Goal: Transaction & Acquisition: Obtain resource

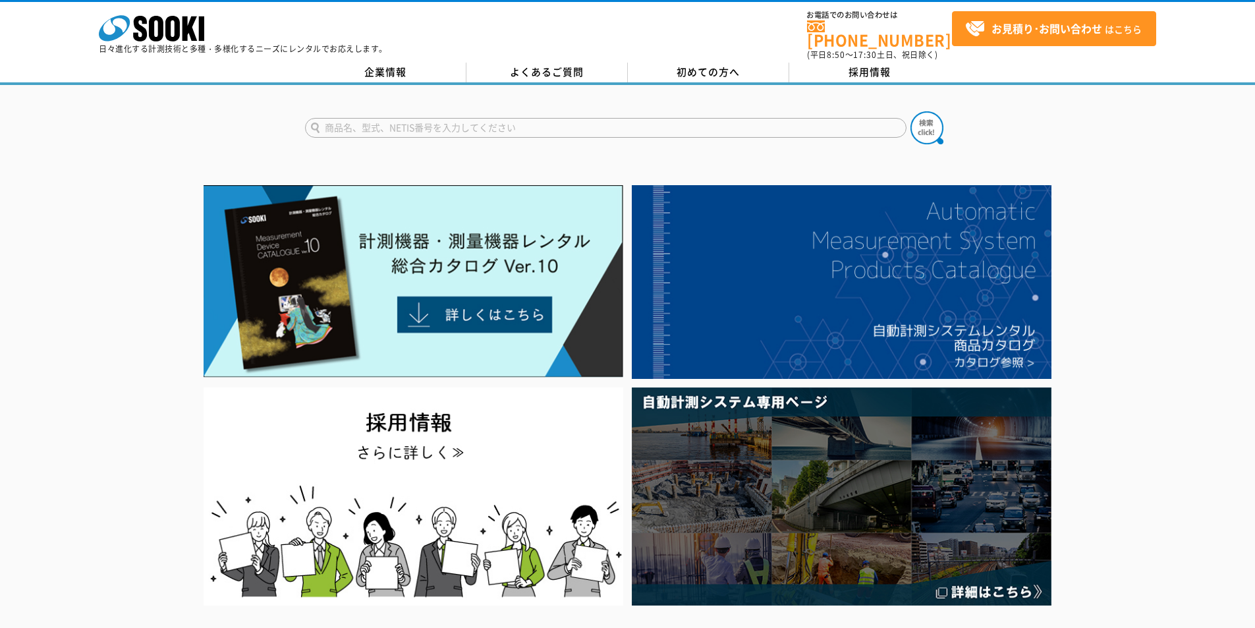
click at [196, 42] on link "株式会社 ソーキ" at bounding box center [151, 38] width 105 height 13
click at [437, 119] on input "text" at bounding box center [605, 128] width 601 height 20
type input "キャスポル"
click at [427, 138] on div "キャスポル" at bounding box center [430, 146] width 249 height 16
click at [932, 124] on img at bounding box center [926, 127] width 33 height 33
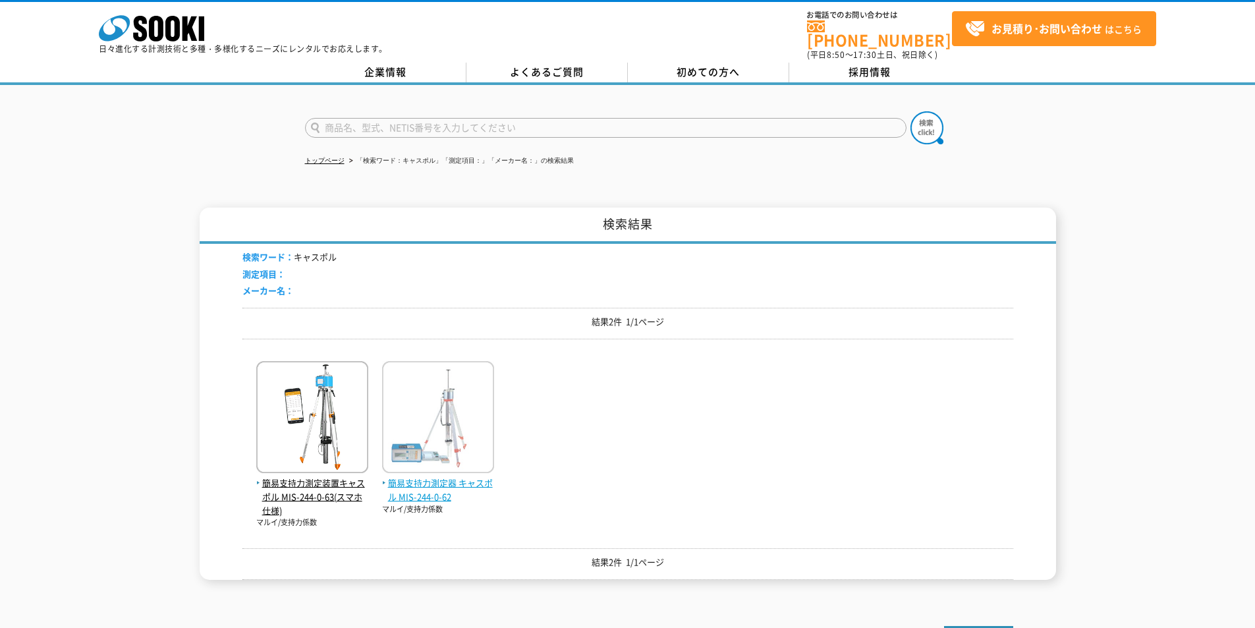
click at [451, 480] on span "簡易支持力測定器 キャスポル MIS-244-0-62" at bounding box center [438, 490] width 112 height 28
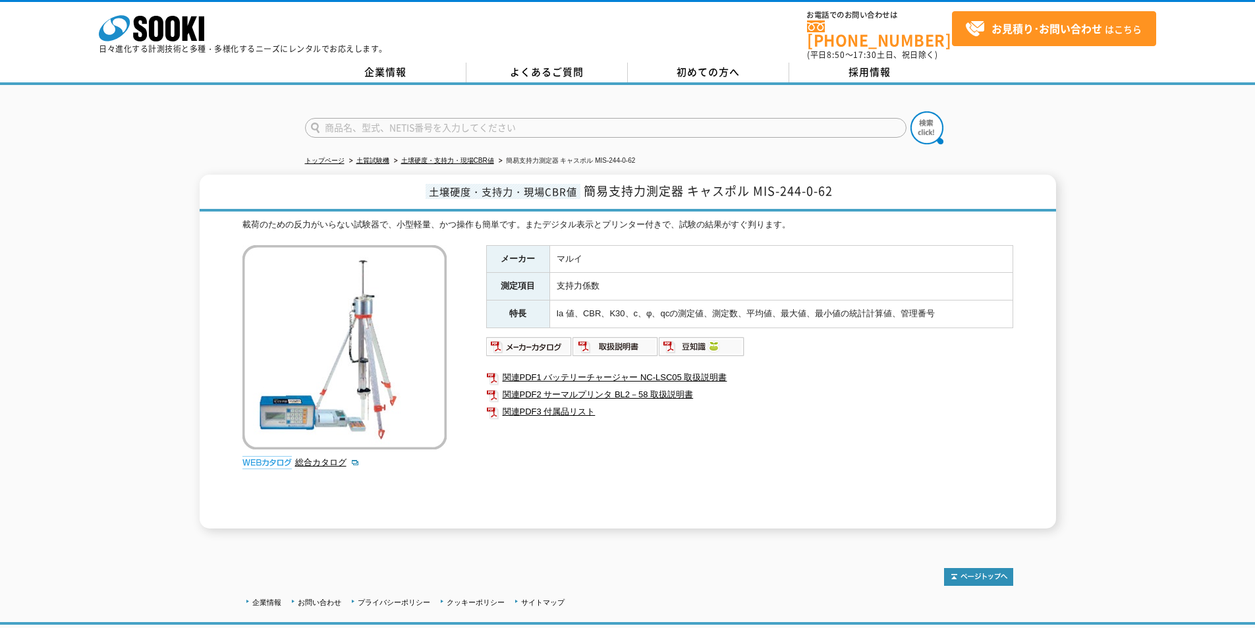
click at [540, 351] on div "メーカー マルイ 測定項目 支持力係数 特長 Ia 値、CBR、K30、c、φ、qcの測定値、測定数、平均値、最大値、最小値の統計計算値、管理番号 関連PDF…" at bounding box center [749, 386] width 527 height 283
click at [539, 345] on img at bounding box center [529, 346] width 86 height 21
click at [180, 23] on icon "株式会社 ソーキ" at bounding box center [151, 28] width 105 height 26
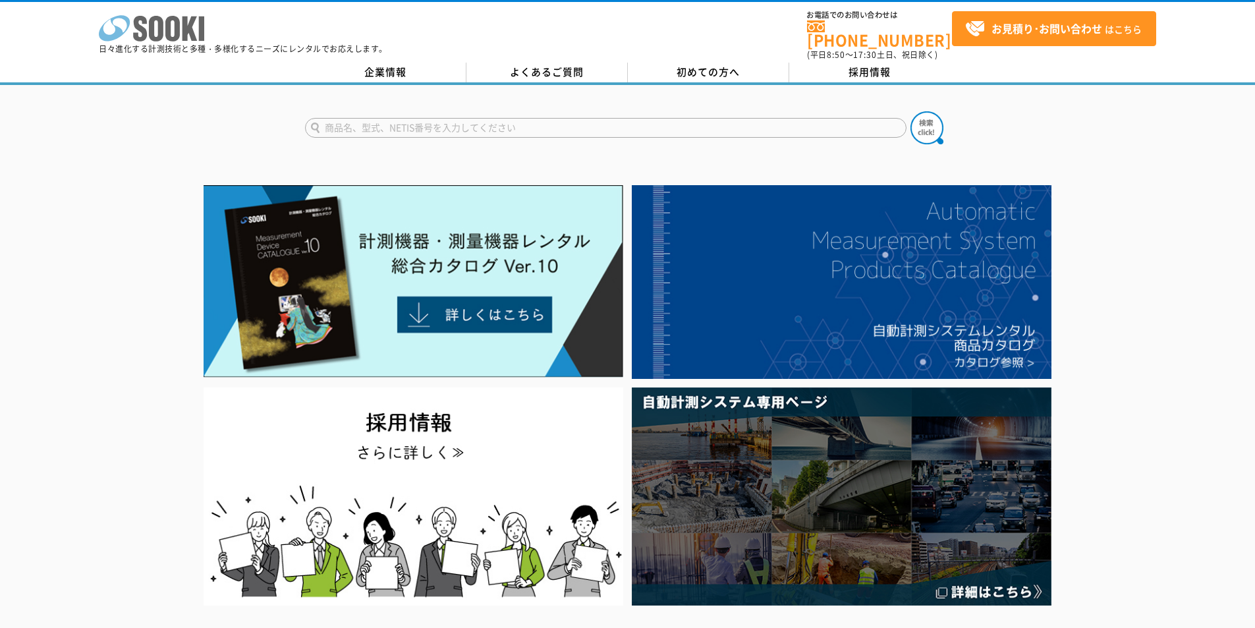
drag, startPoint x: 90, startPoint y: 27, endPoint x: 107, endPoint y: 25, distance: 17.9
click at [94, 25] on div "株式会社 ソーキ spMenu 日々進化する計測技術と多種・多様化するニーズにレンタルでお応えします。 お電話でのお問い合わせは 0120-856-990 (…" at bounding box center [627, 31] width 1255 height 59
click at [124, 24] on icon "株式会社 ソーキ" at bounding box center [151, 28] width 105 height 26
click at [399, 122] on input "text" at bounding box center [605, 128] width 601 height 20
type input "ボイス"
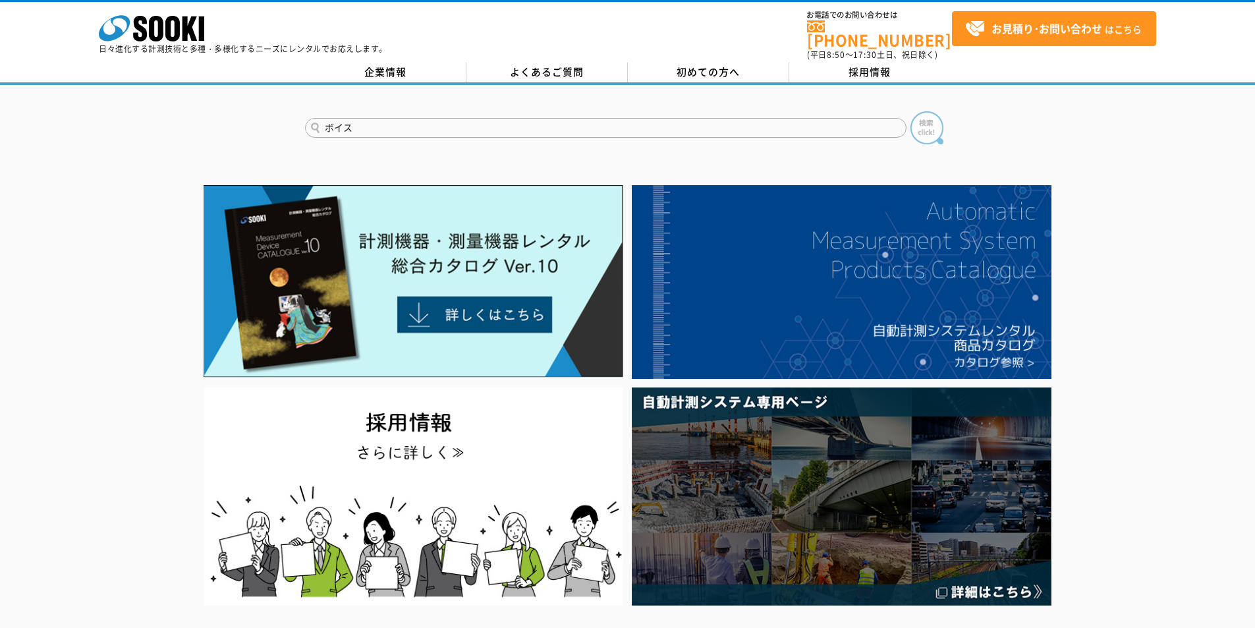
click at [917, 122] on img at bounding box center [926, 127] width 33 height 33
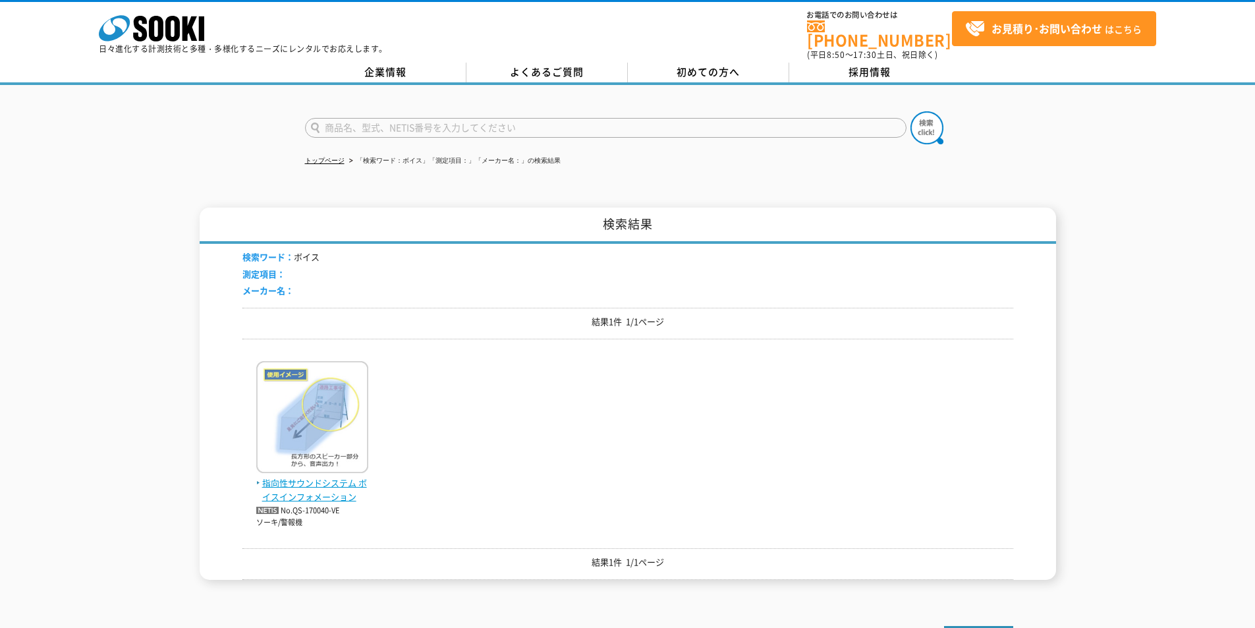
click at [333, 476] on span "指向性サウンドシステム ボイスインフォメーション" at bounding box center [312, 490] width 112 height 28
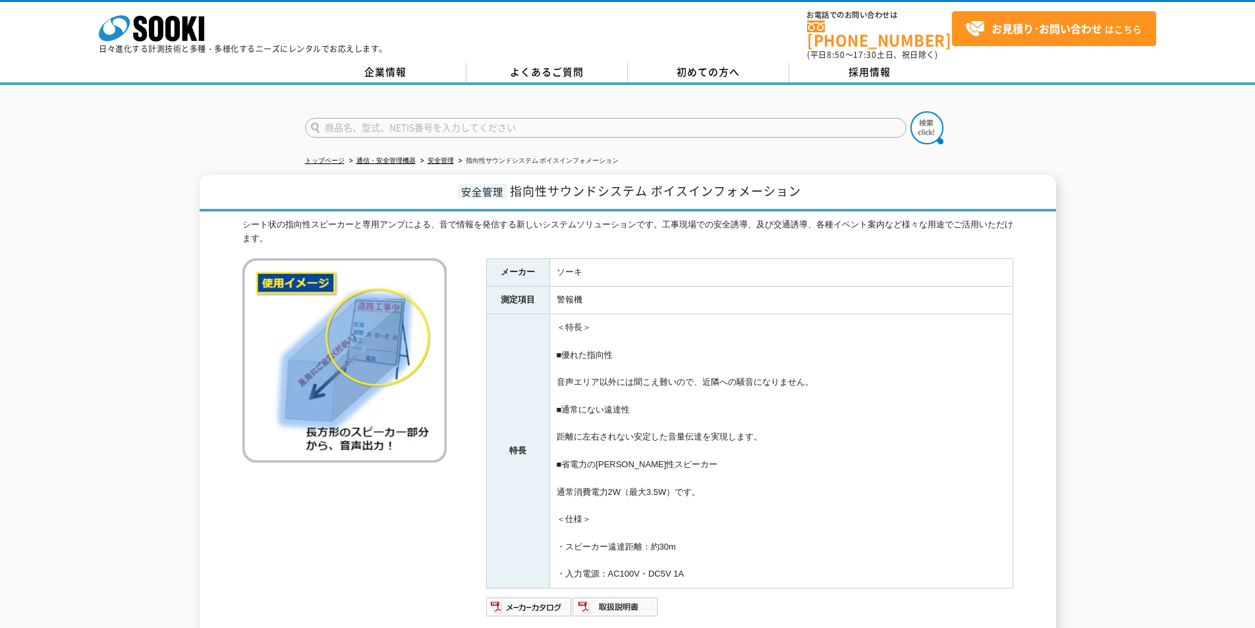
scroll to position [176, 0]
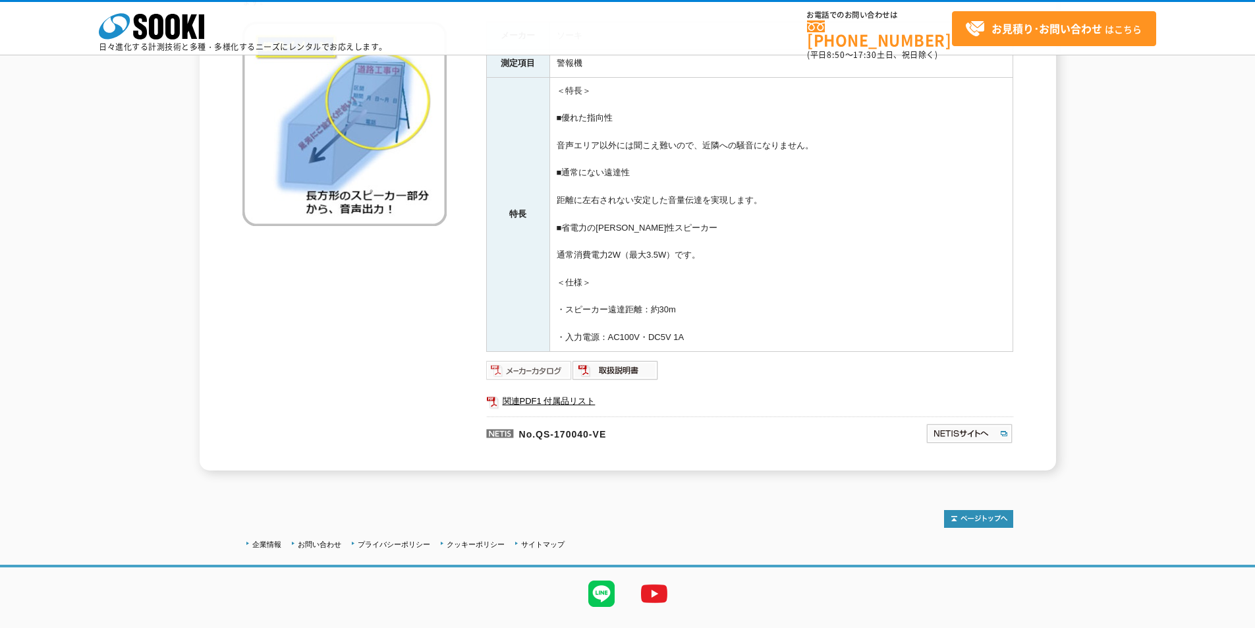
click at [525, 370] on img at bounding box center [529, 370] width 86 height 21
drag, startPoint x: 153, startPoint y: 32, endPoint x: 157, endPoint y: 22, distance: 10.9
click at [153, 32] on icon at bounding box center [156, 27] width 14 height 26
